Goal: Communication & Community: Answer question/provide support

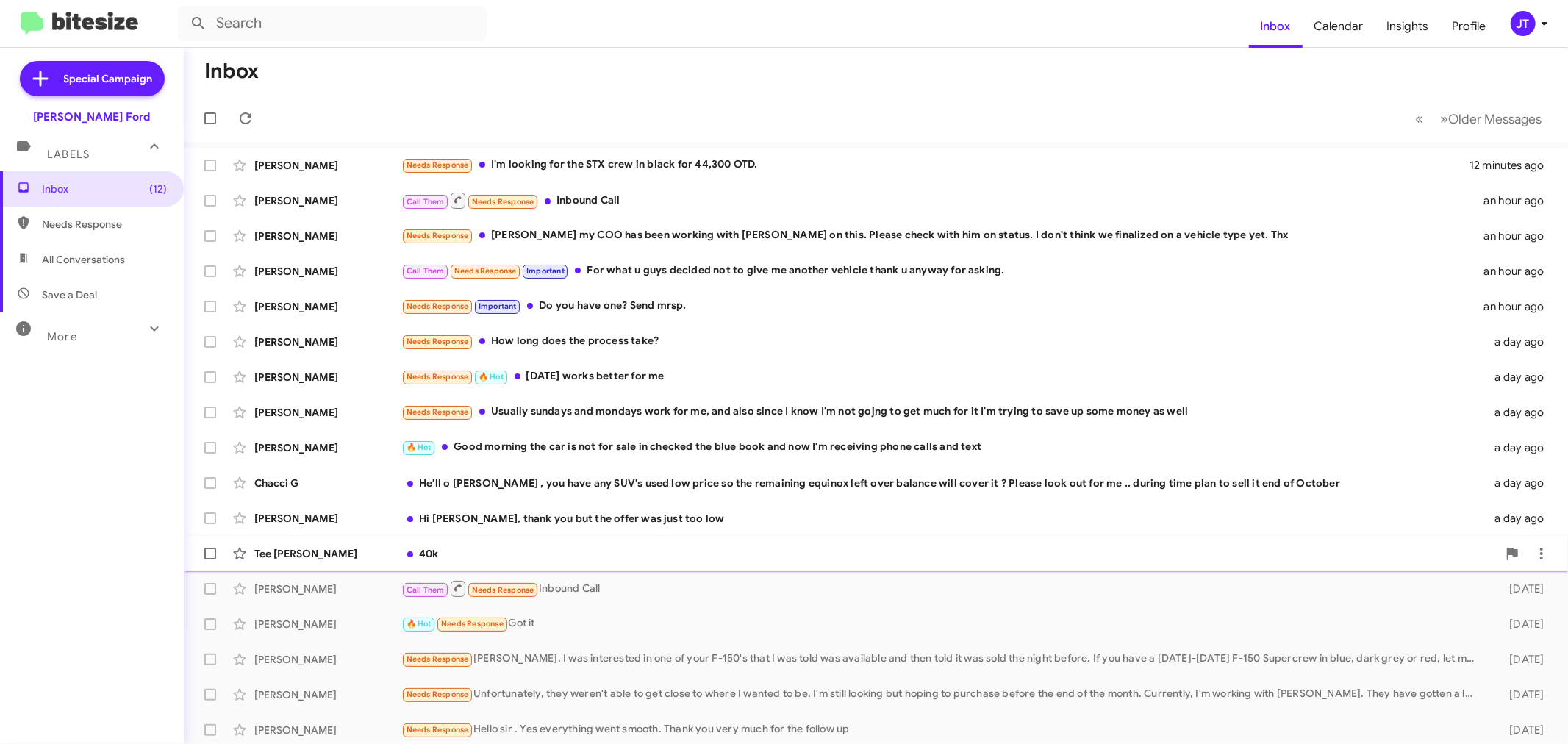
click at [619, 548] on div "40k" at bounding box center [948, 553] width 1096 height 14
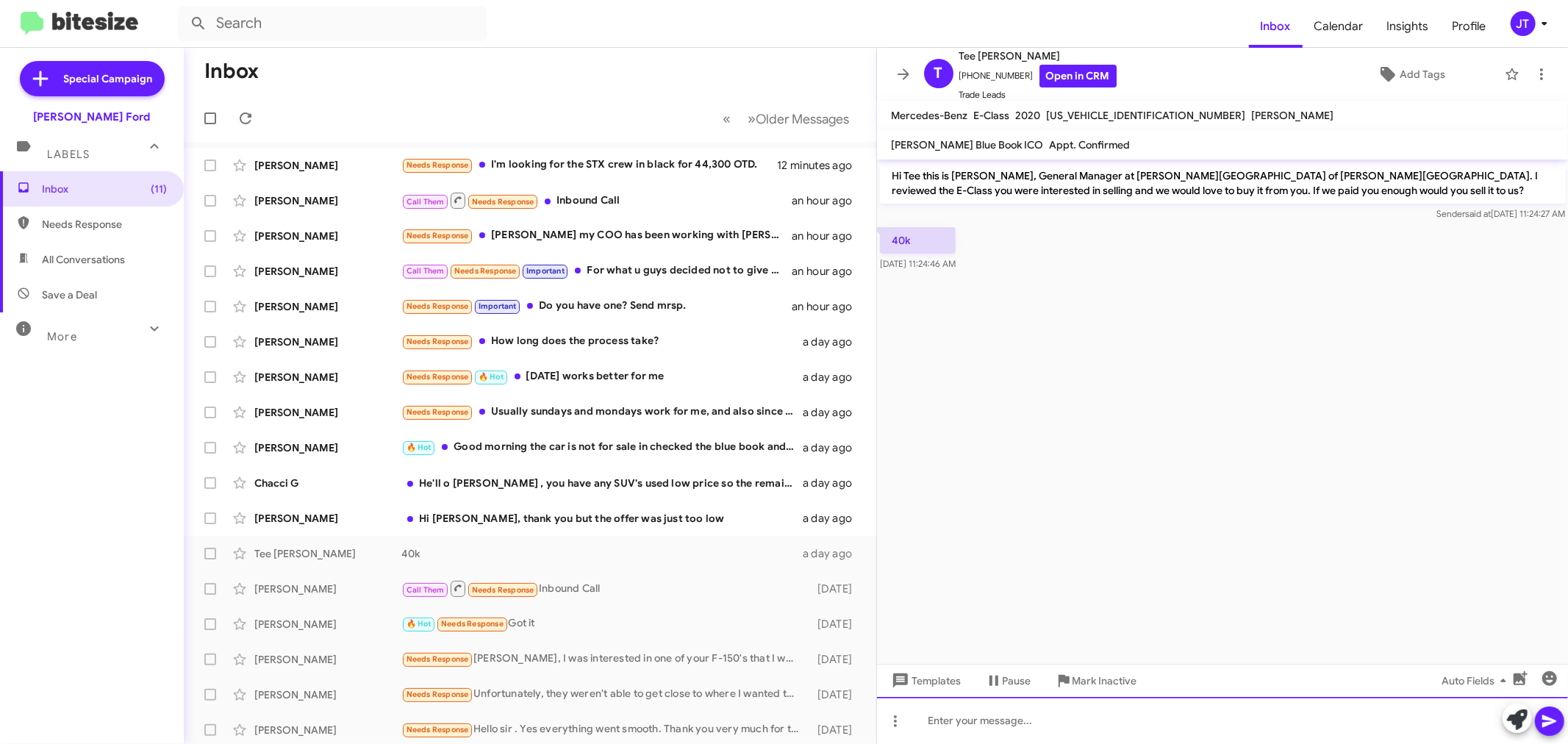
click at [1029, 722] on div at bounding box center [1223, 720] width 692 height 47
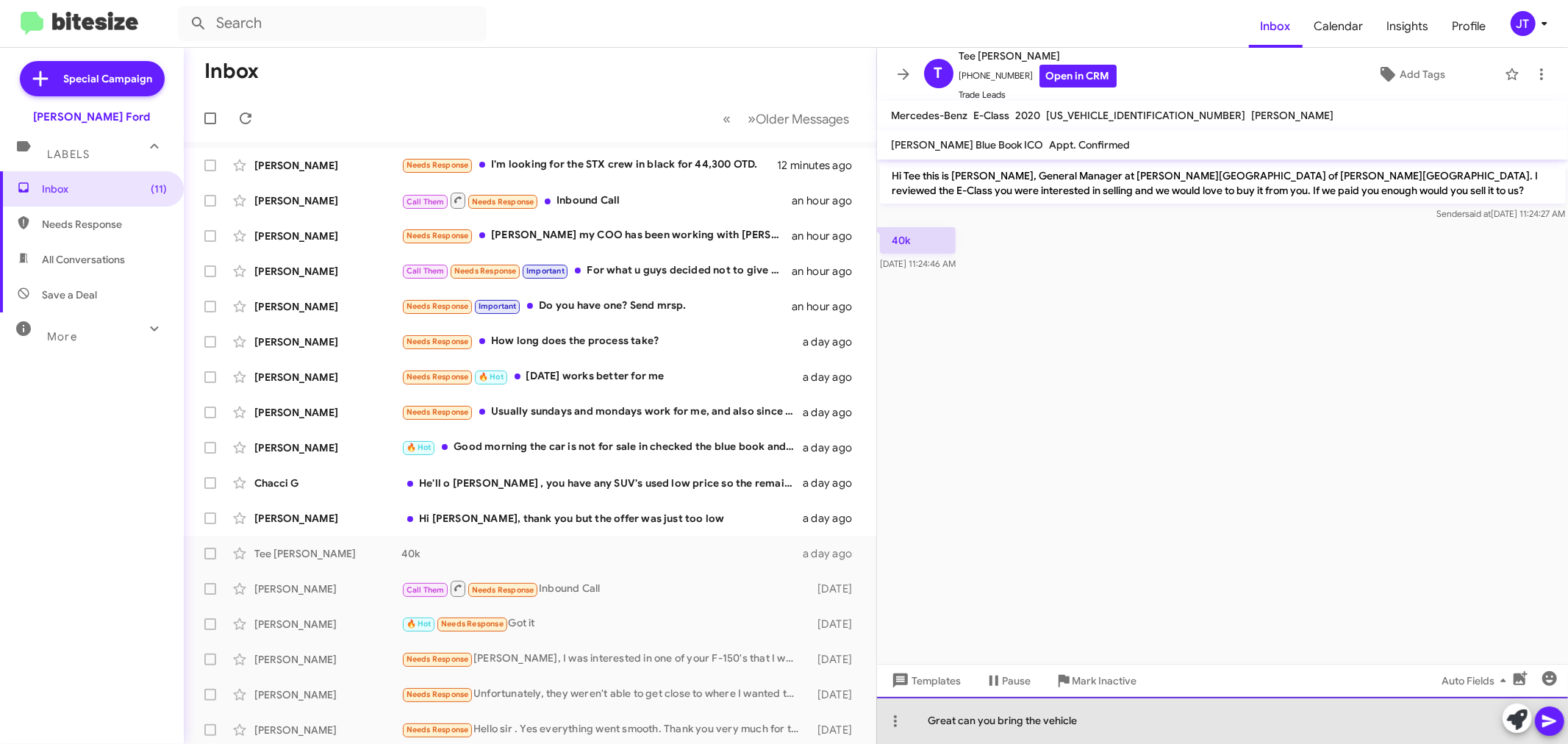
click at [1093, 719] on div "Great can you bring the vehicle" at bounding box center [1223, 720] width 692 height 47
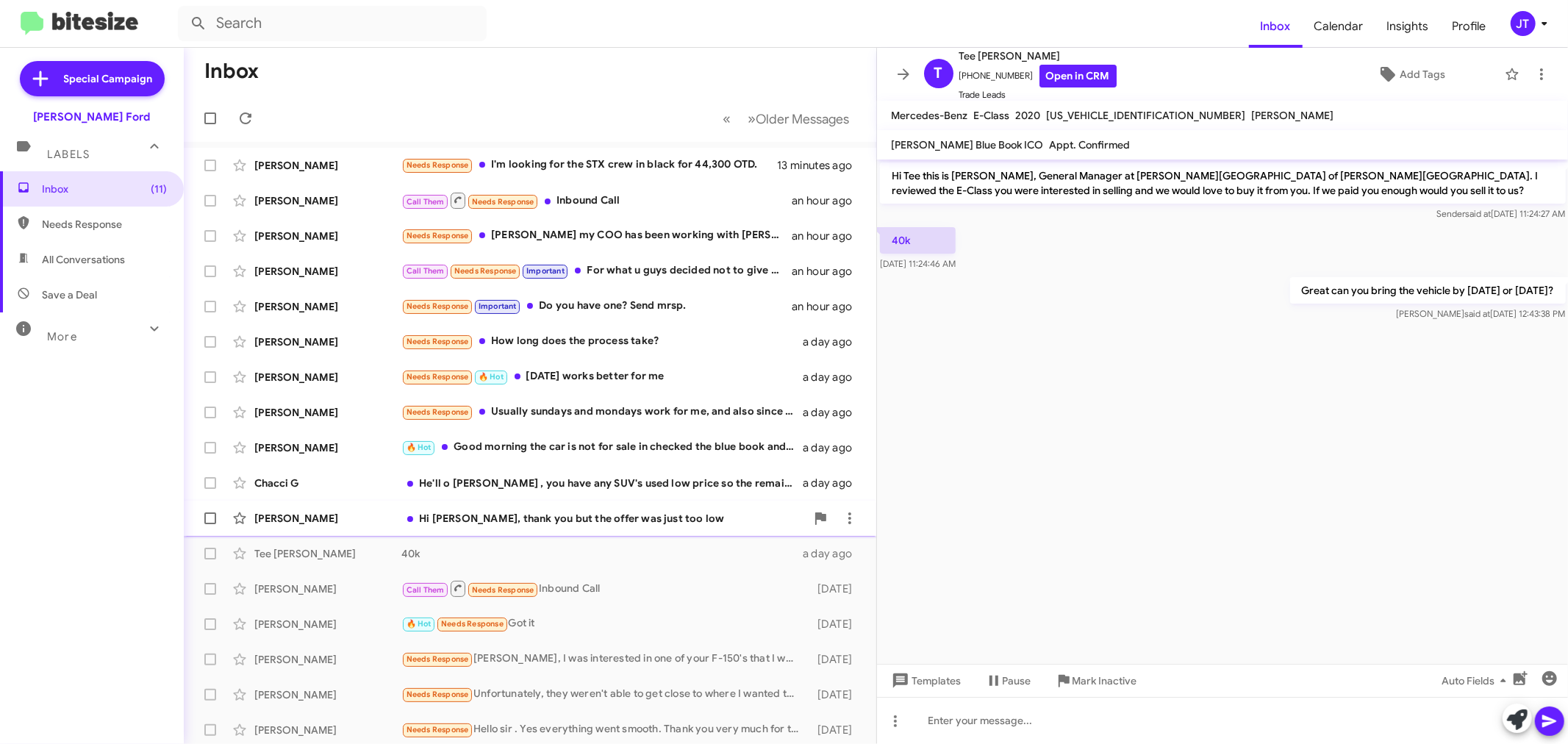
click at [504, 526] on div "Hi [PERSON_NAME], thank you but the offer was just too low" at bounding box center [603, 518] width 404 height 14
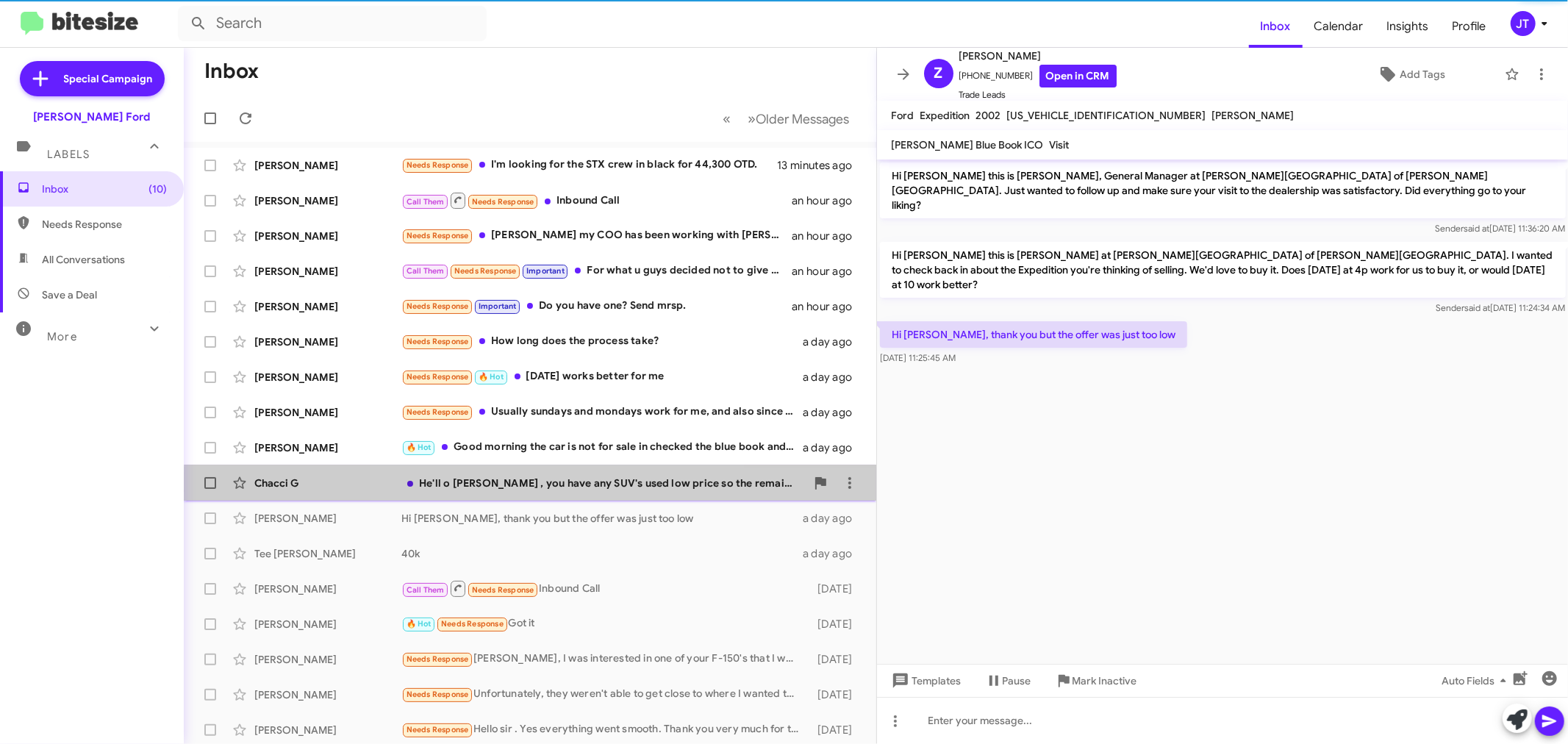
click at [581, 491] on div "Chacci G He'll o [PERSON_NAME] , you have any SUV's used low price so the remai…" at bounding box center [529, 483] width 669 height 30
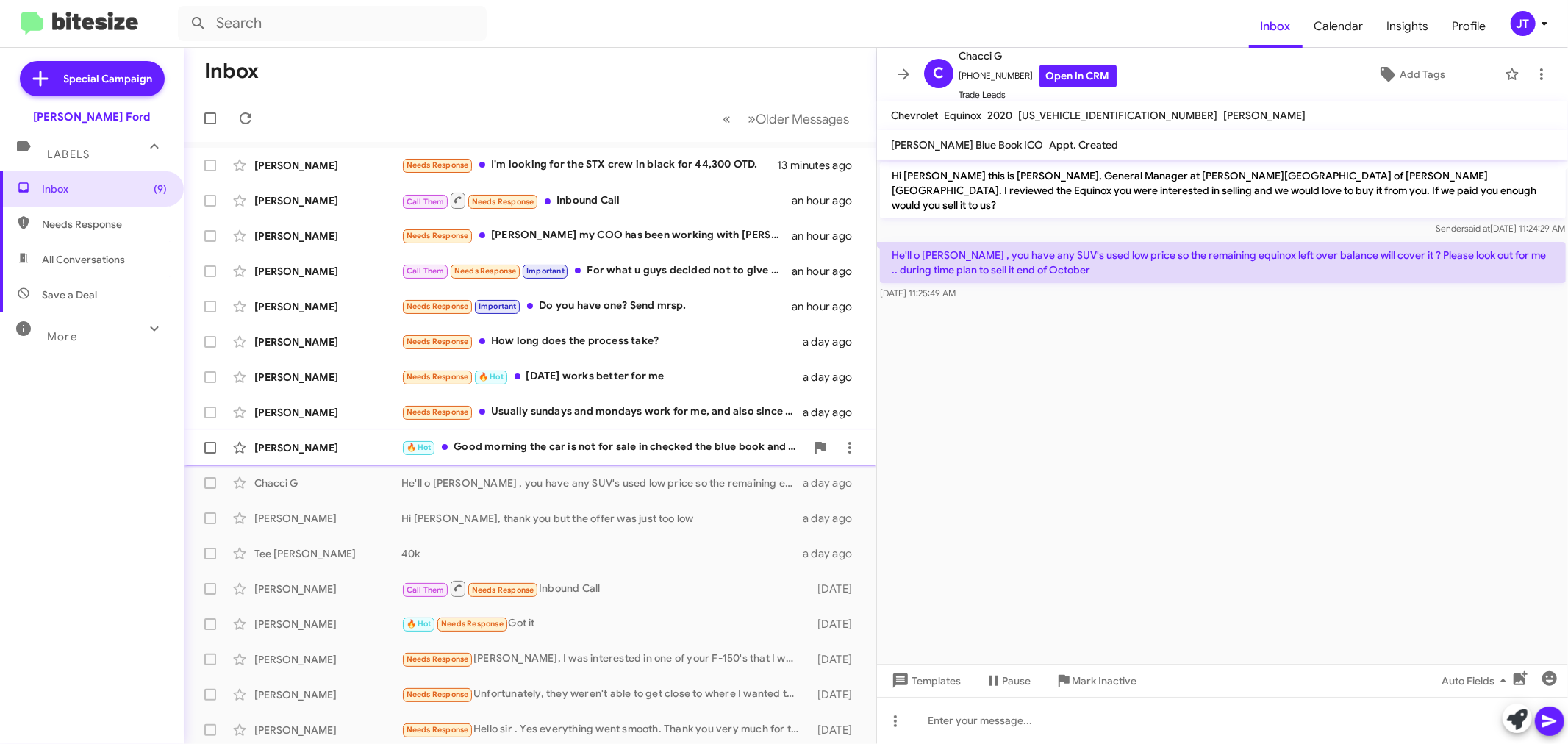
click at [599, 450] on div "🔥 Hot Good morning the car is not for sale in checked the blue book and now I'm…" at bounding box center [603, 448] width 404 height 17
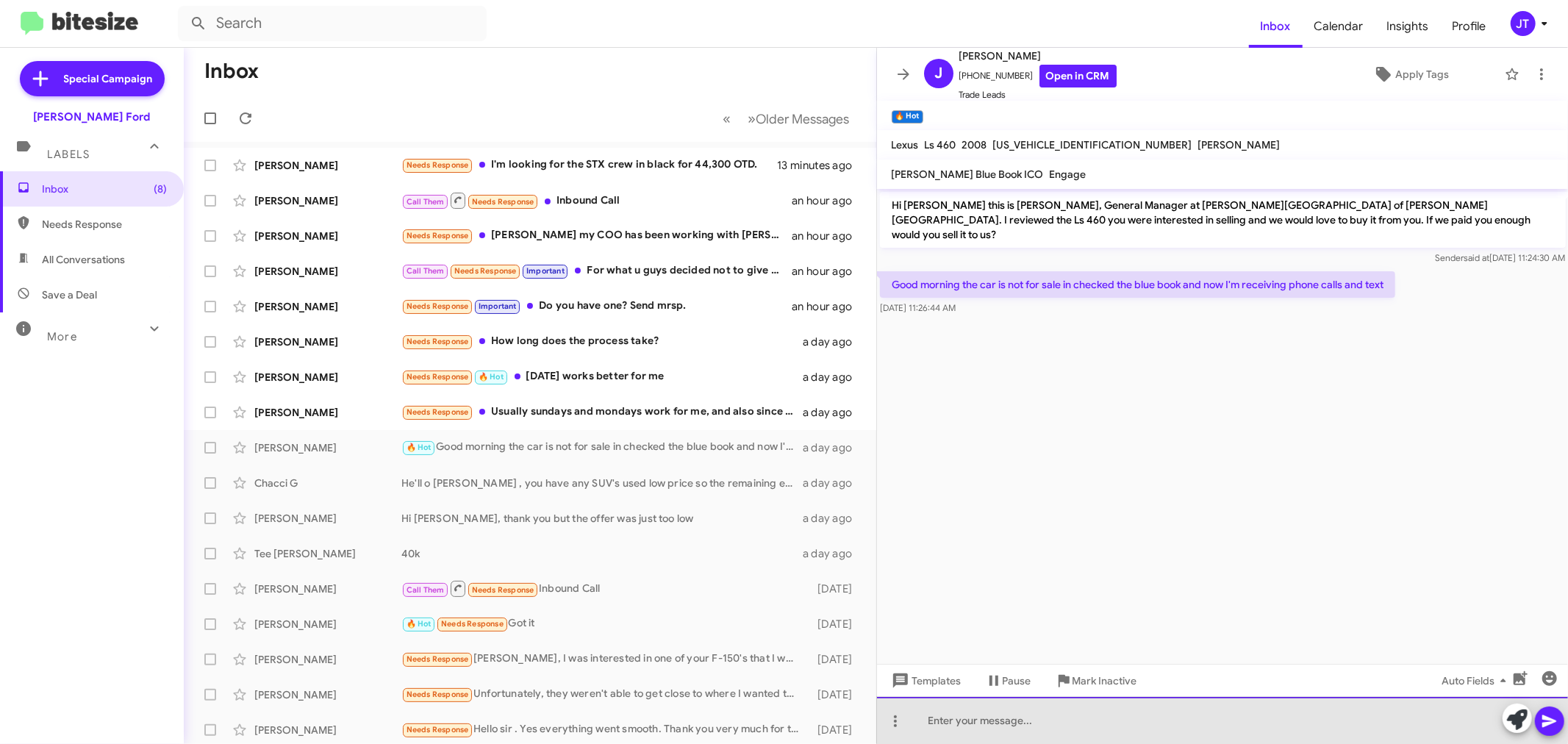
drag, startPoint x: 1133, startPoint y: 719, endPoint x: 1217, endPoint y: 710, distance: 84.5
click at [1143, 714] on div at bounding box center [1223, 720] width 692 height 47
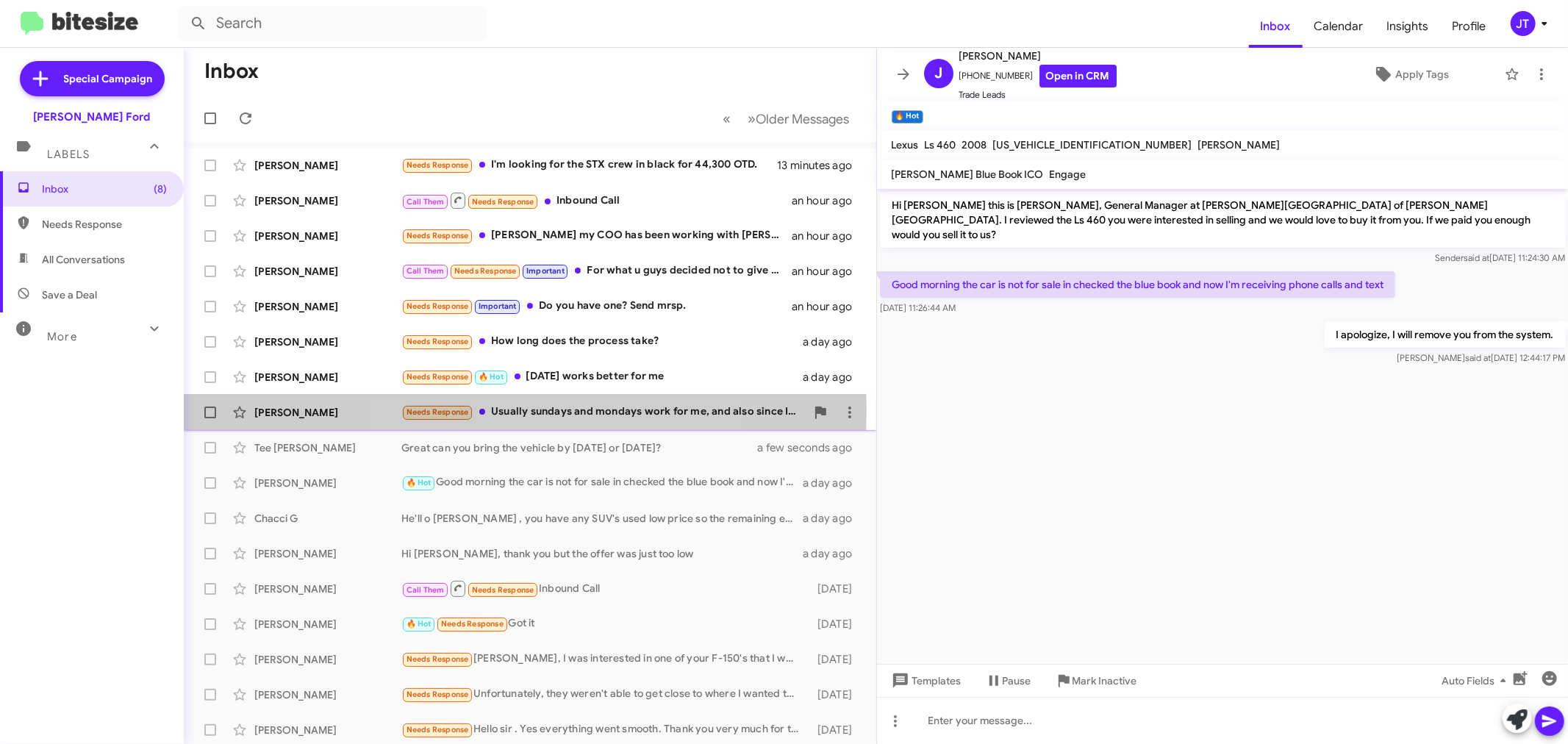
click at [525, 410] on div "Needs Response Usually sundays and mondays work for me, and also since I know I…" at bounding box center [603, 413] width 404 height 17
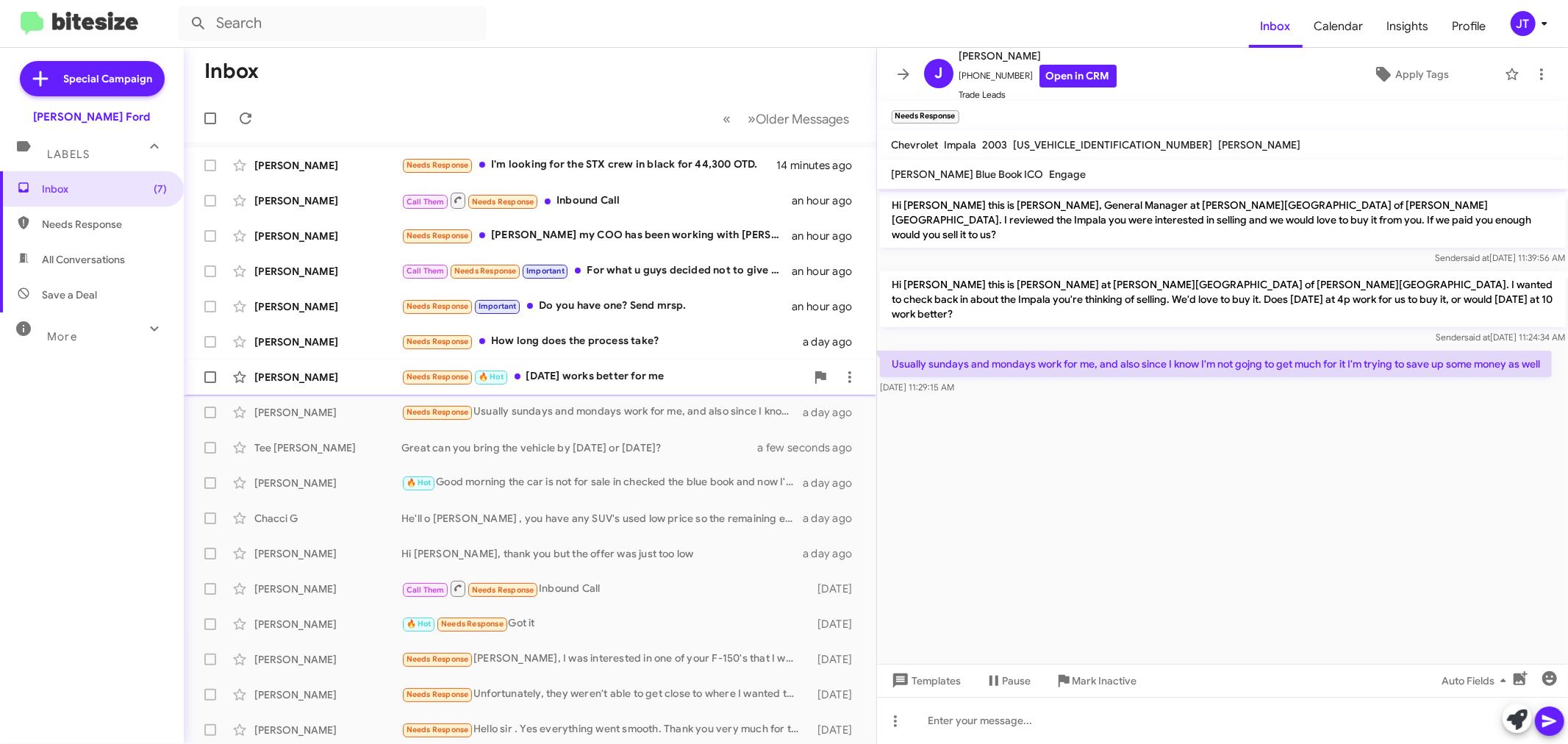
click at [577, 377] on div "Needs Response 🔥 Hot [DATE] works better for me" at bounding box center [603, 377] width 404 height 17
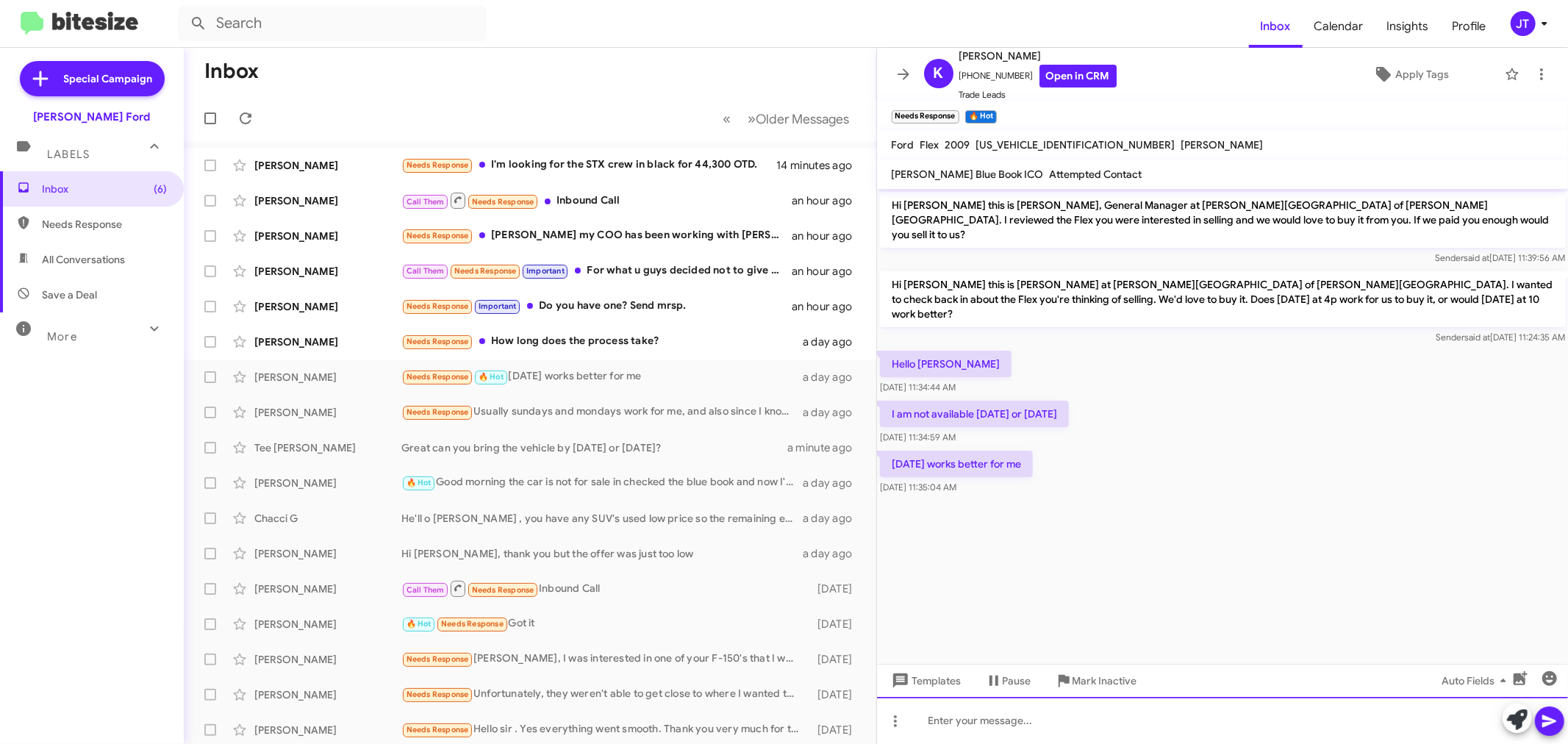
click at [1064, 730] on div at bounding box center [1223, 720] width 692 height 47
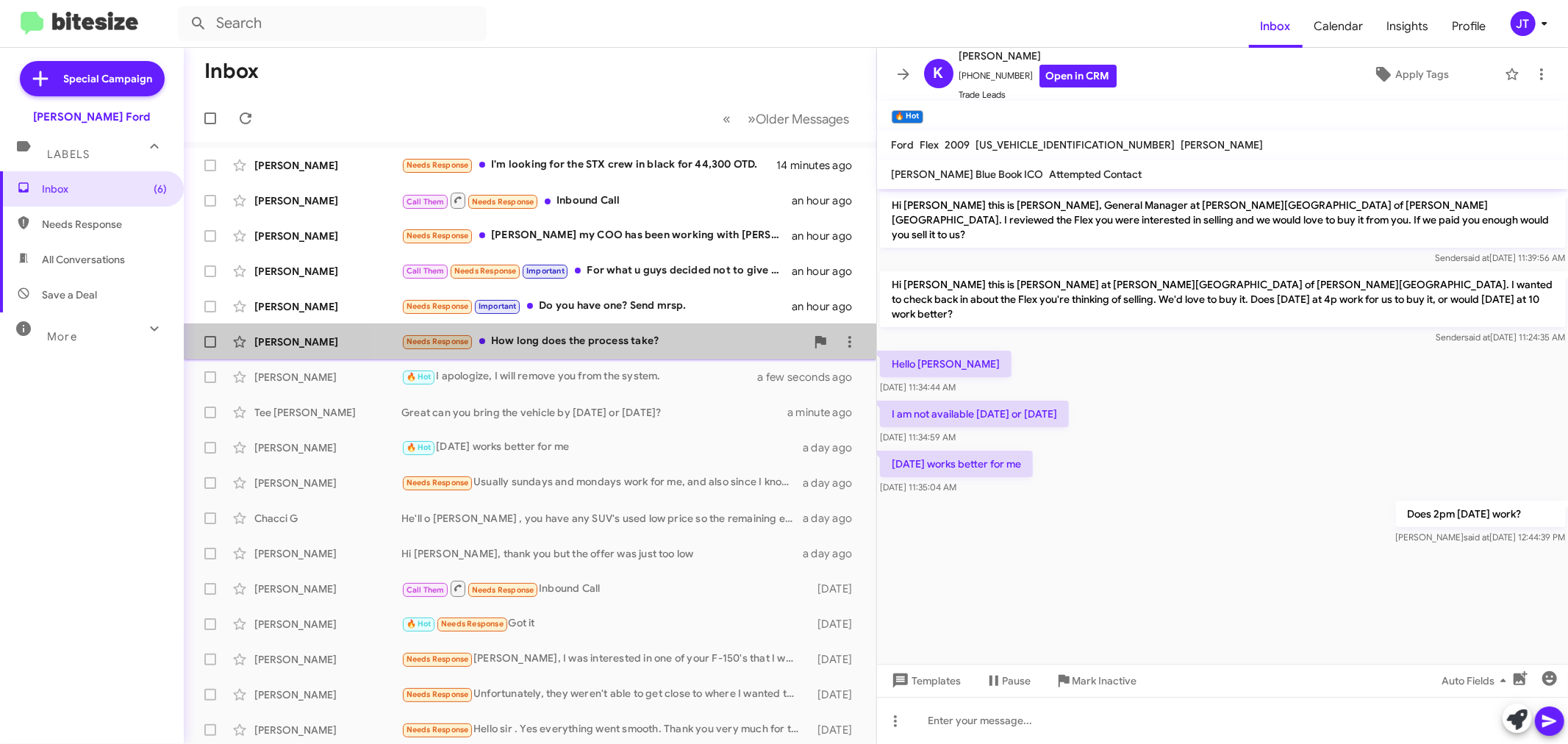
click at [665, 346] on div "Needs Response How long does the process take?" at bounding box center [603, 342] width 404 height 17
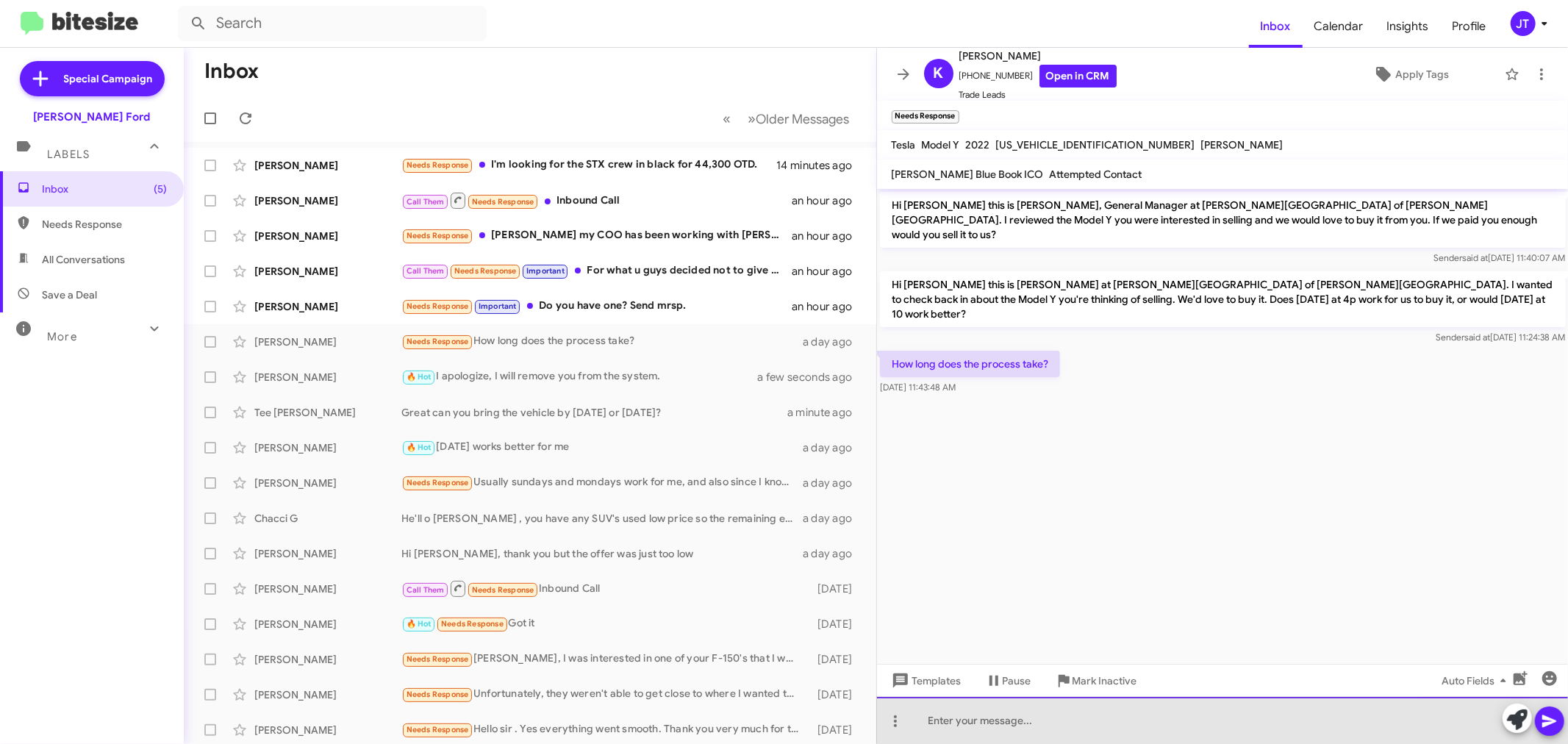
click at [1122, 729] on div at bounding box center [1223, 720] width 692 height 47
click at [1183, 723] on div "Process only takes 20 minutes max." at bounding box center [1223, 720] width 692 height 47
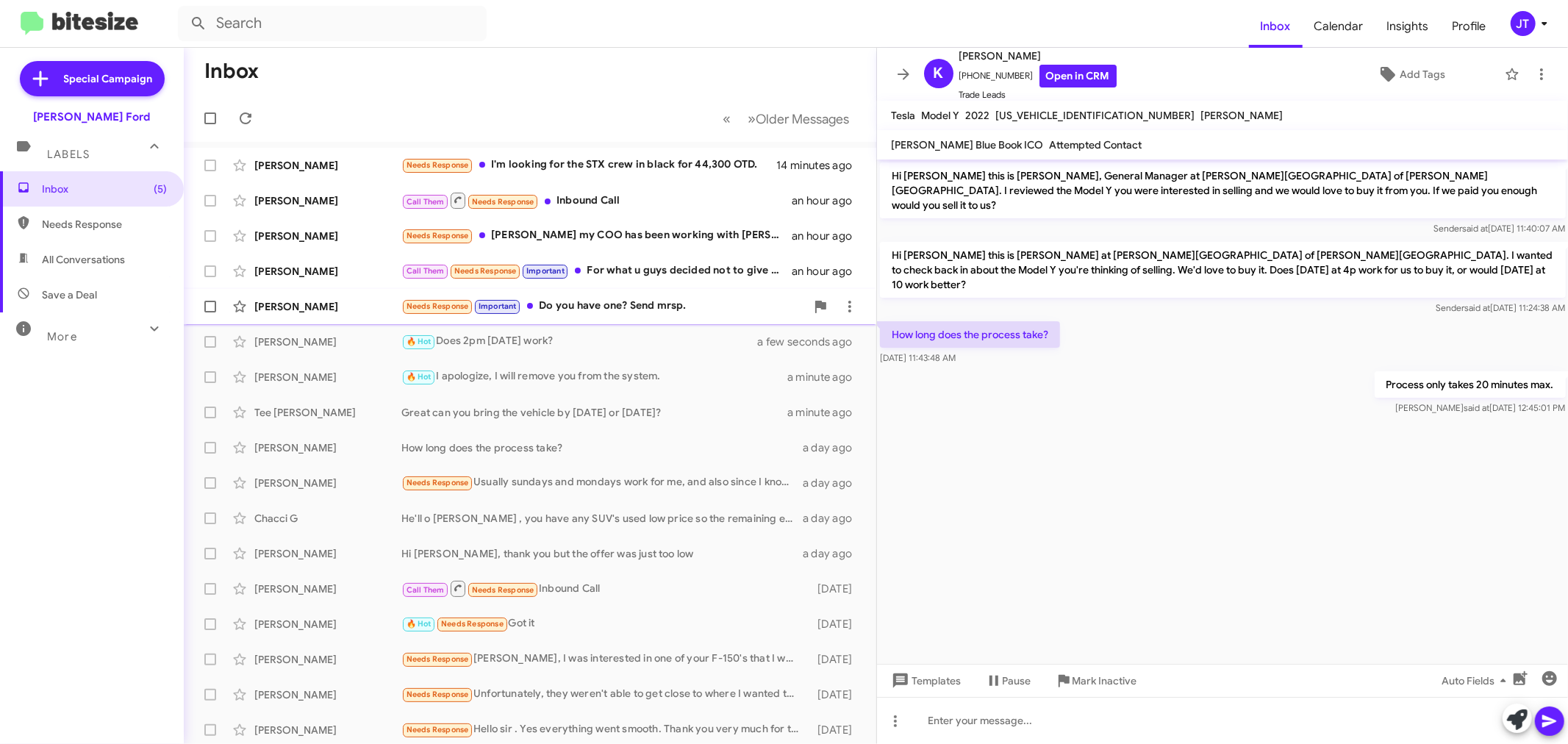
click at [688, 310] on div "Needs Response Important Do you have one? Send mrsp." at bounding box center [603, 306] width 404 height 17
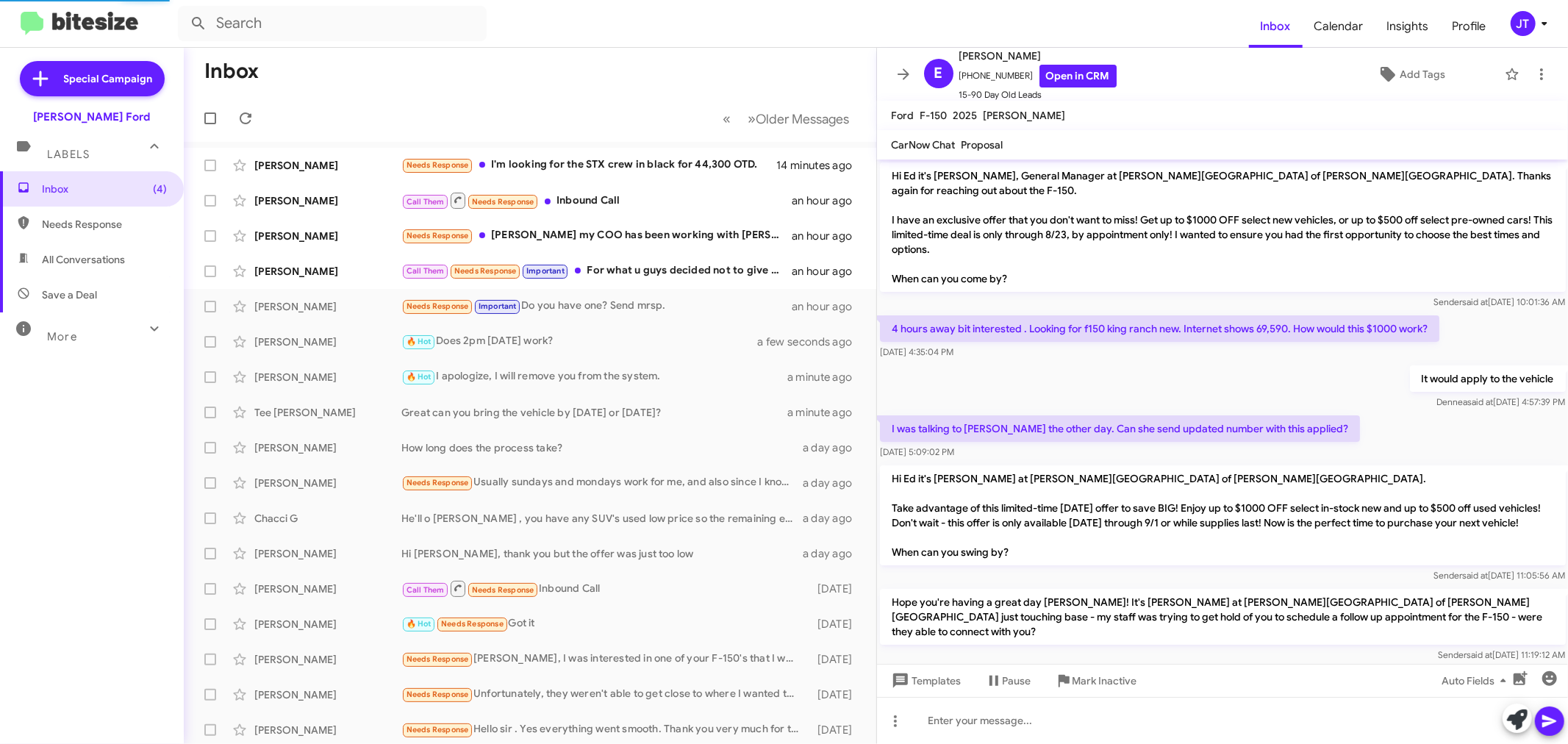
scroll to position [594, 0]
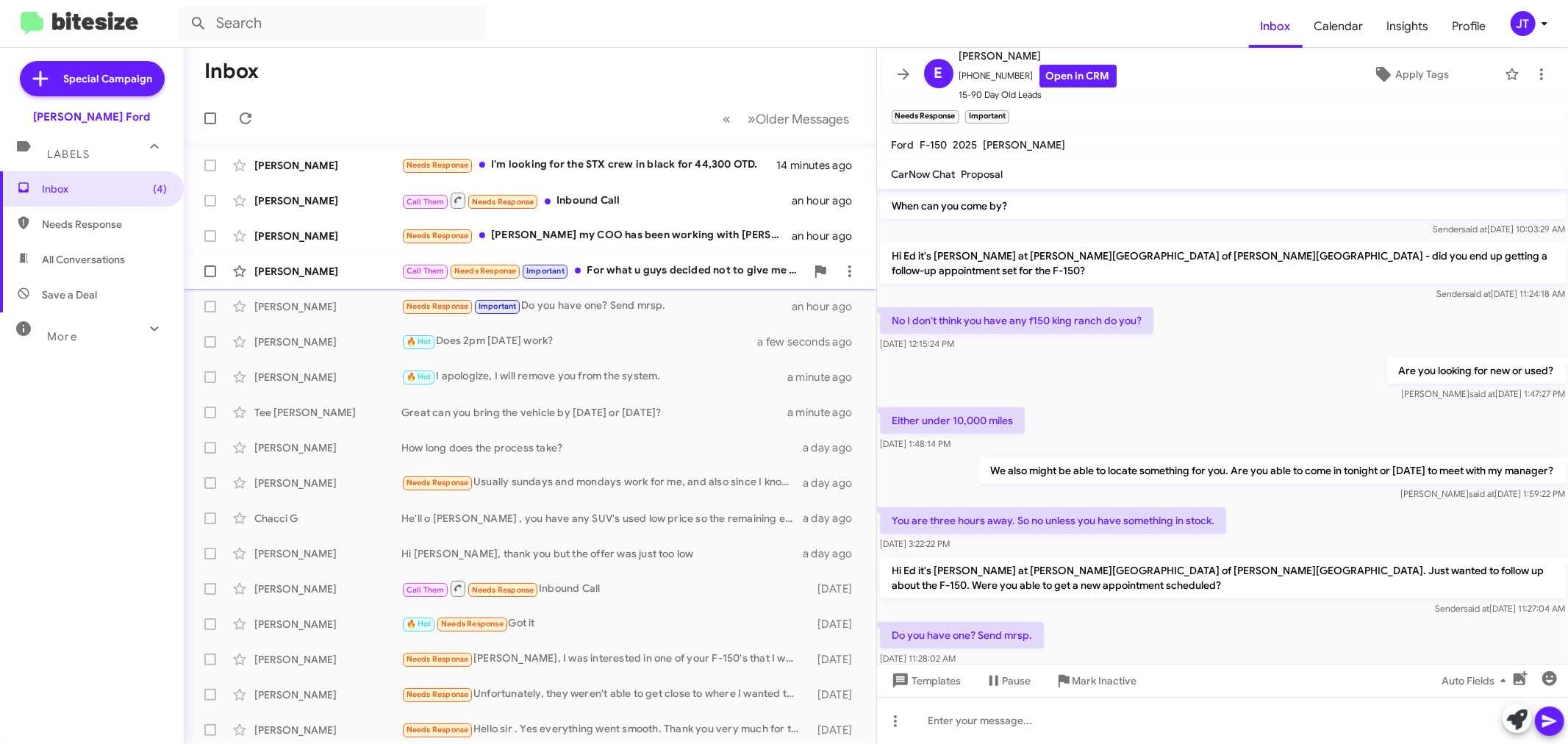
click at [673, 269] on div "Call Them Needs Response Important For what u guys decided not to give me anoth…" at bounding box center [603, 271] width 404 height 17
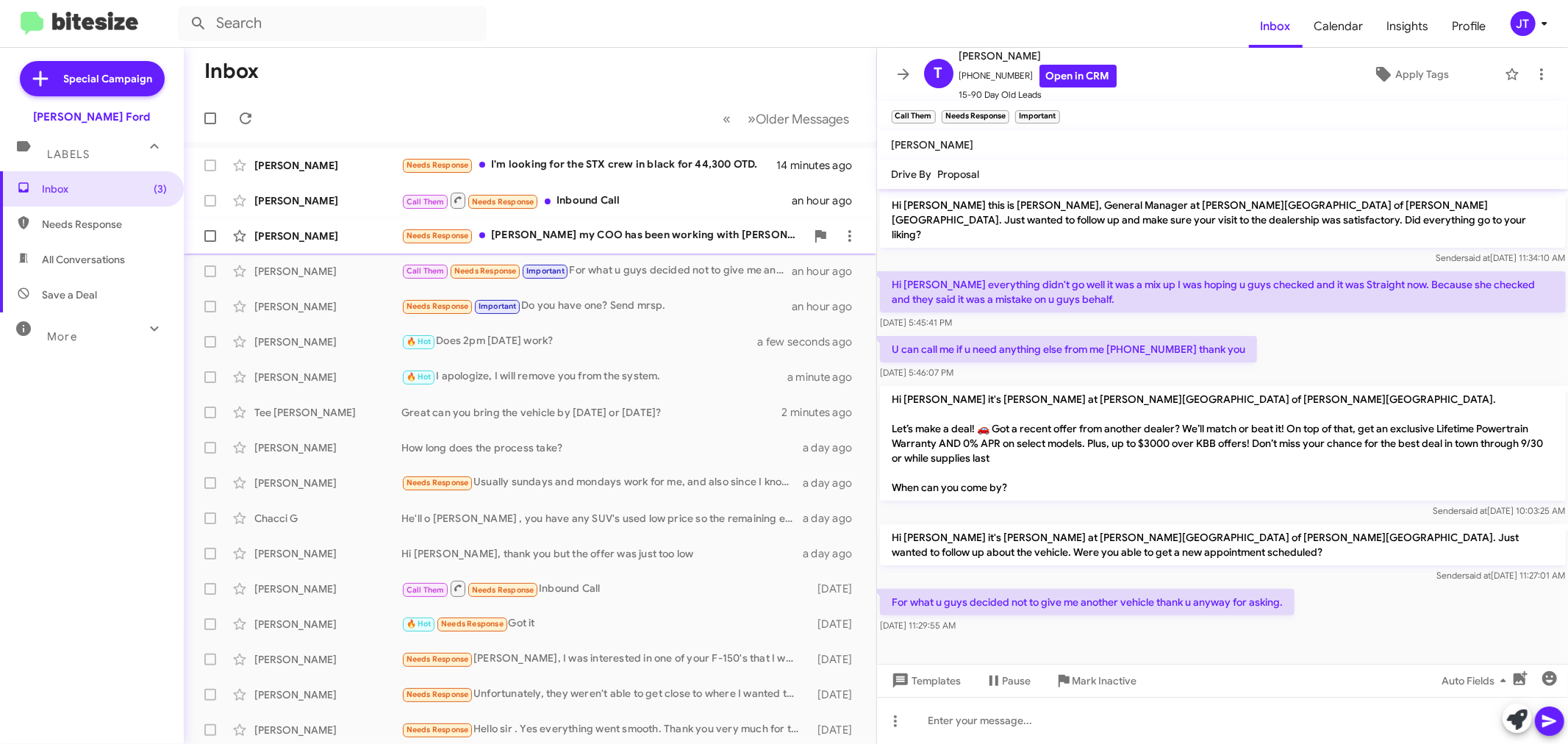
click at [628, 241] on div "Needs Response [PERSON_NAME] my COO has been working with [PERSON_NAME] on this…" at bounding box center [603, 236] width 404 height 17
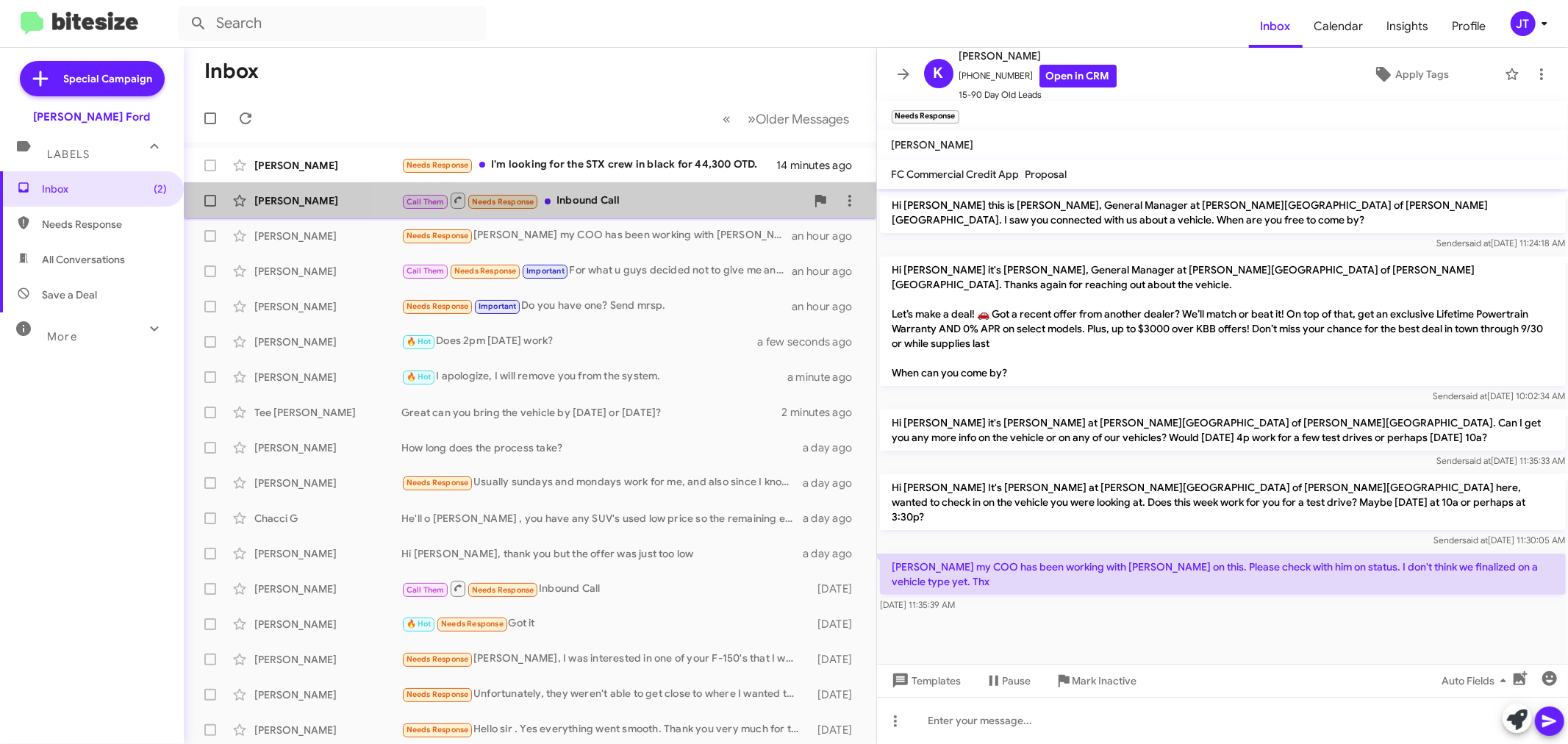
click at [699, 194] on div "Call Them Needs Response Inbound Call" at bounding box center [603, 200] width 404 height 18
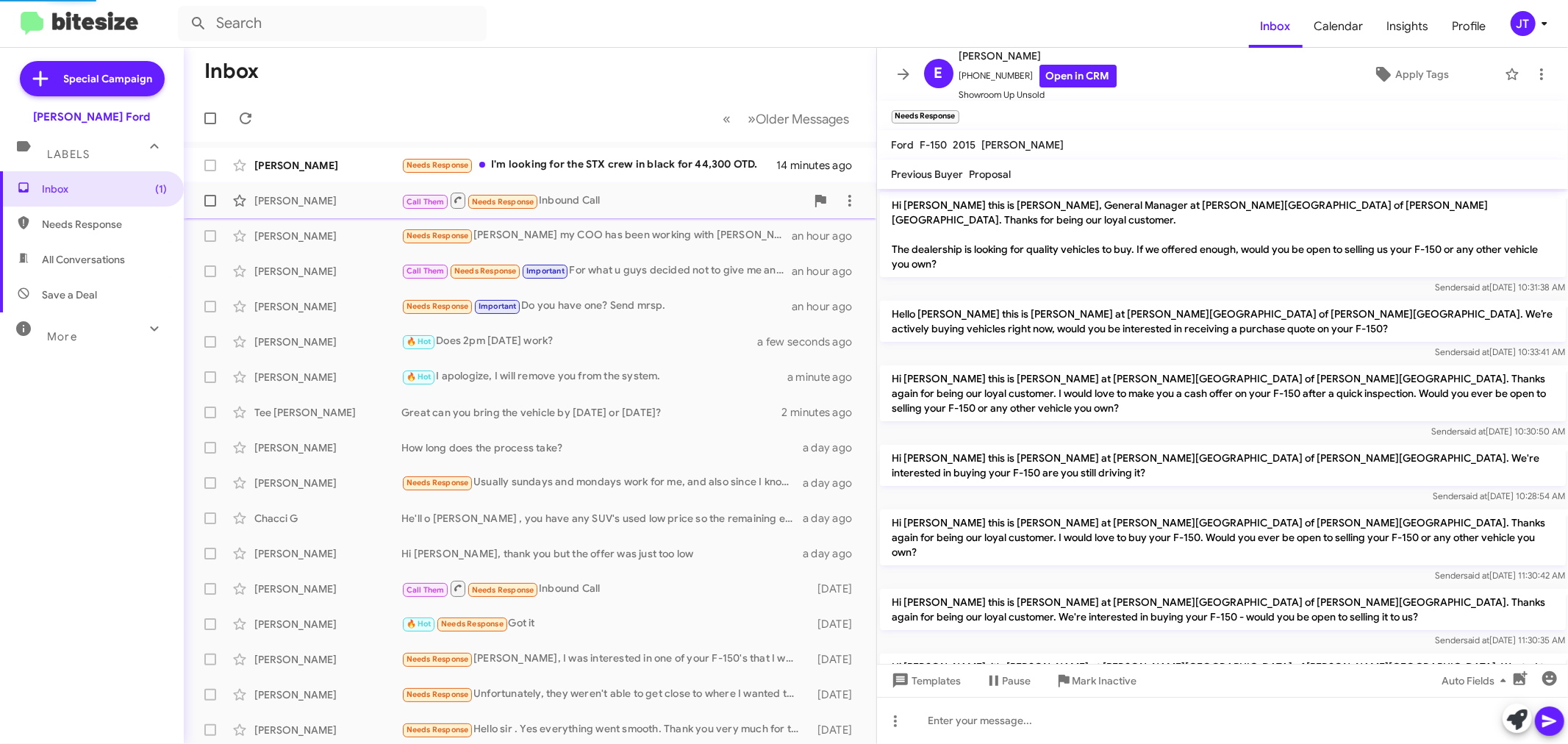
scroll to position [277, 0]
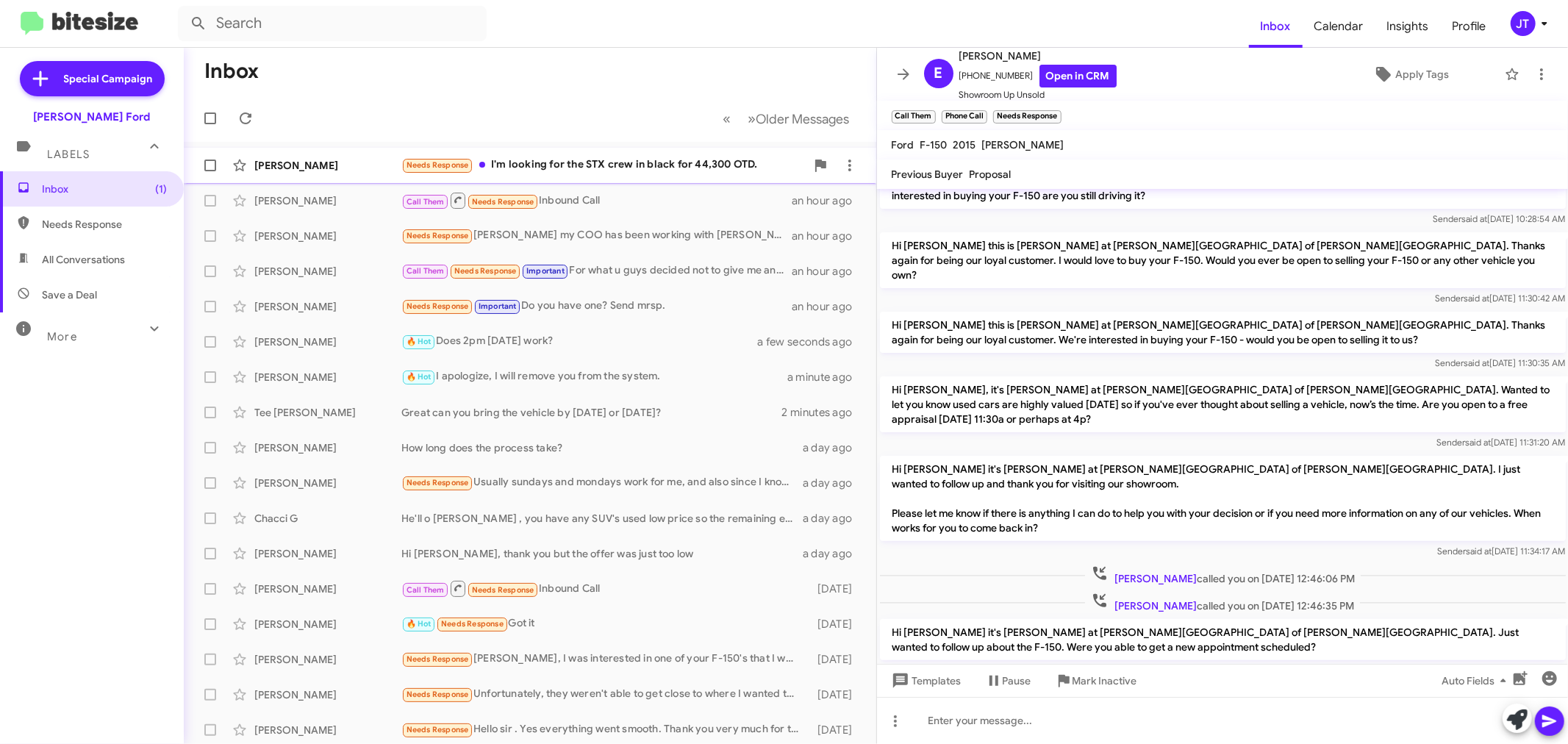
click at [637, 173] on div "Vi [PERSON_NAME] Needs Response I'm looking for the STX crew in black for 44,30…" at bounding box center [529, 166] width 669 height 30
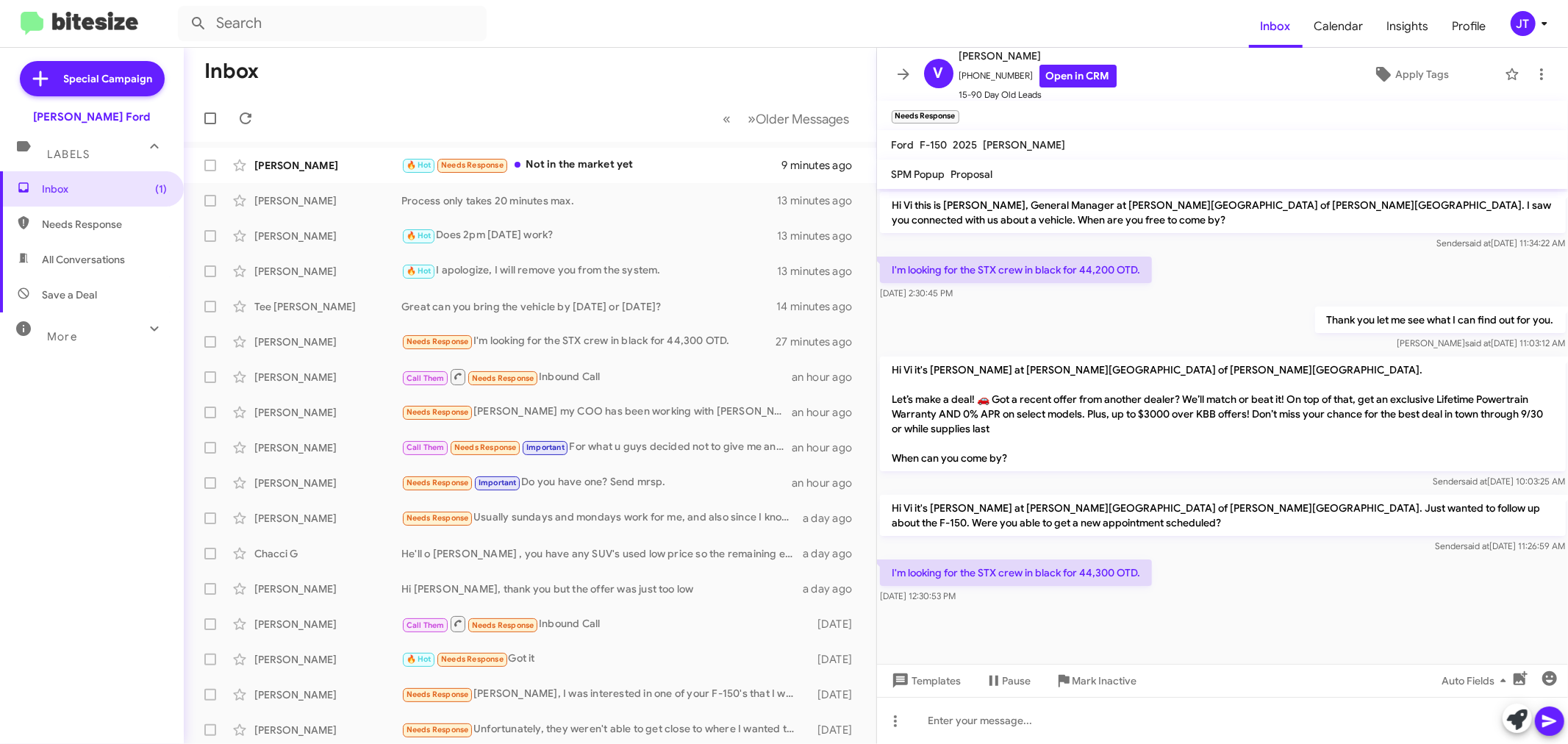
drag, startPoint x: 630, startPoint y: 167, endPoint x: 1049, endPoint y: 359, distance: 460.9
click at [630, 167] on div "🔥 Hot Needs Response Not in the market yet" at bounding box center [592, 166] width 381 height 17
